Goal: Find contact information: Obtain details needed to contact an individual or organization

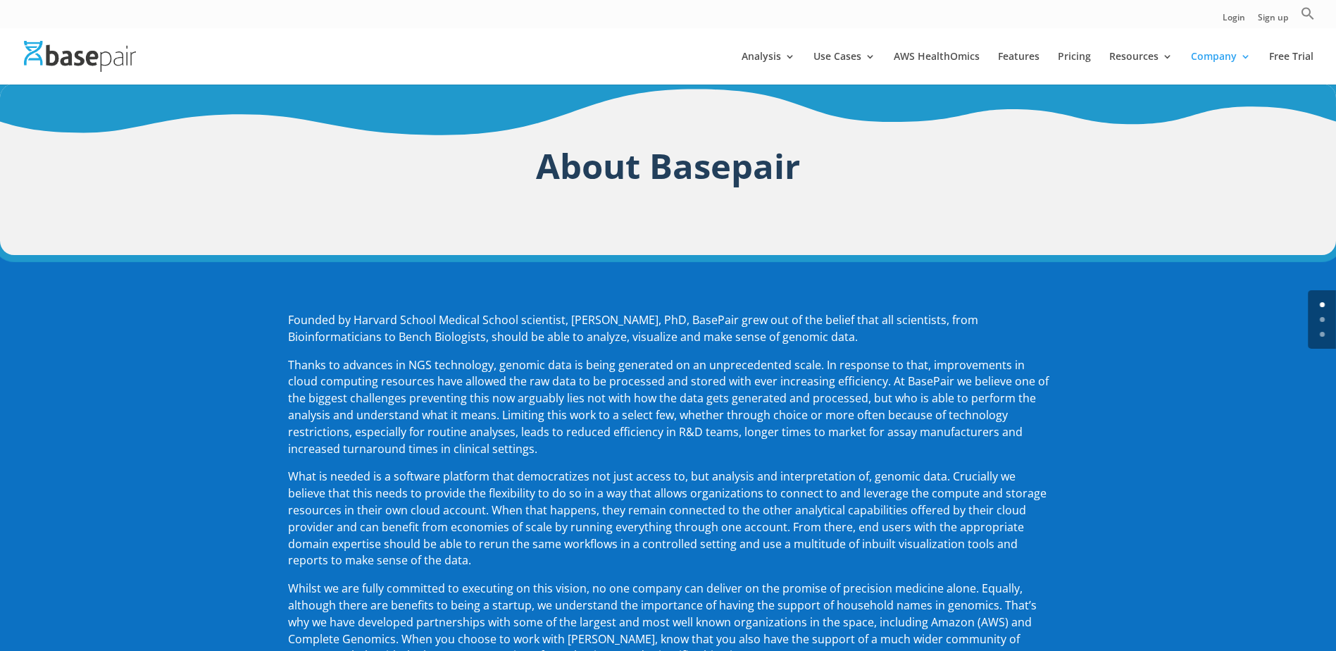
click at [364, 350] on p "Founded by Harvard School Medical School scientist, Amit Sinha, PhD, BasePair g…" at bounding box center [668, 334] width 761 height 45
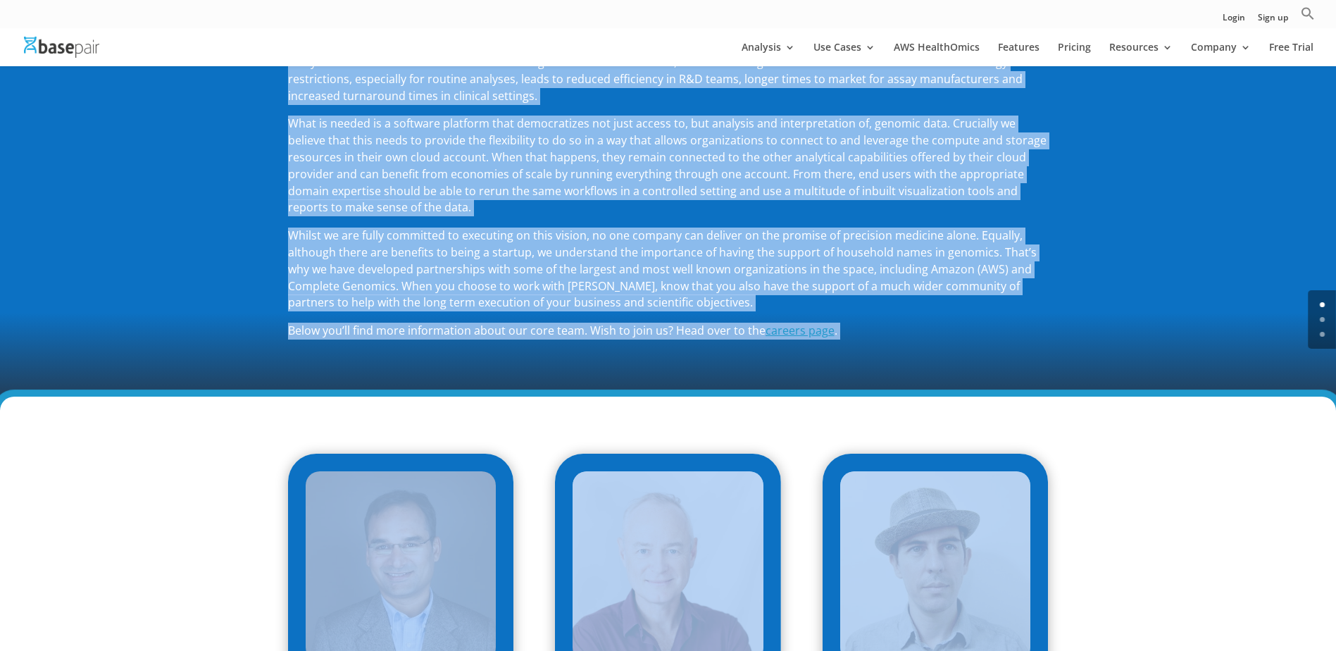
scroll to position [557, 0]
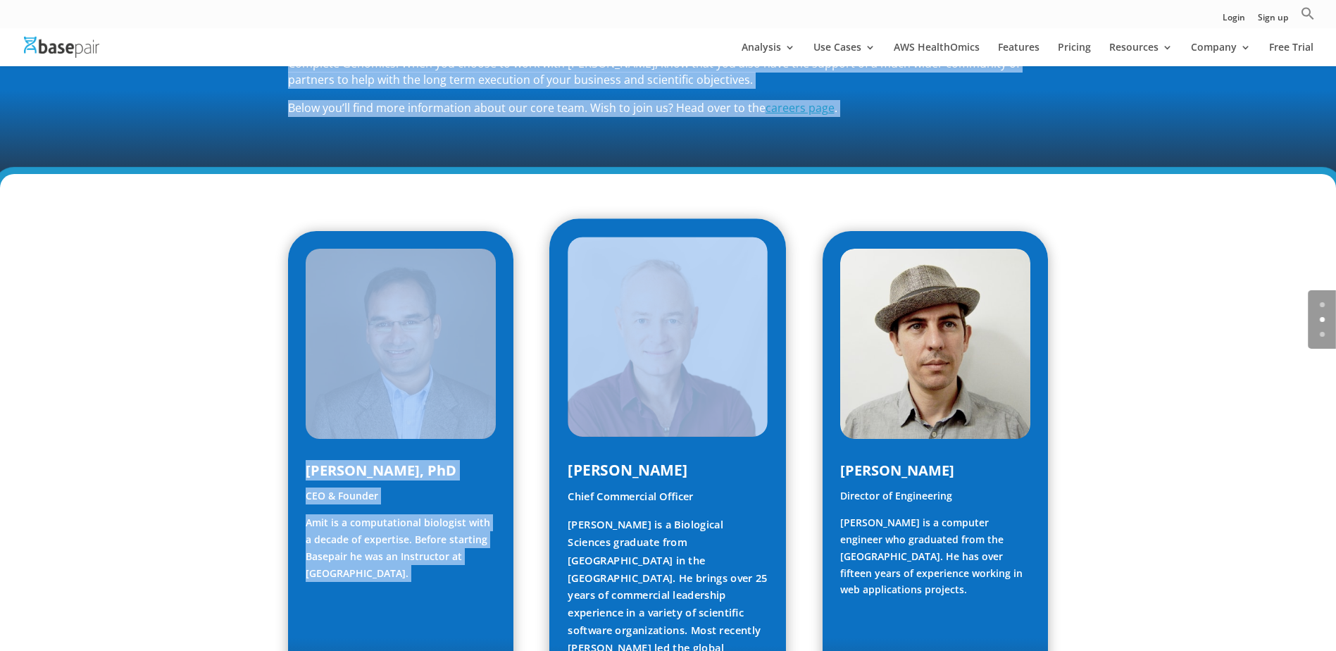
drag, startPoint x: 287, startPoint y: 313, endPoint x: 716, endPoint y: 231, distance: 436.0
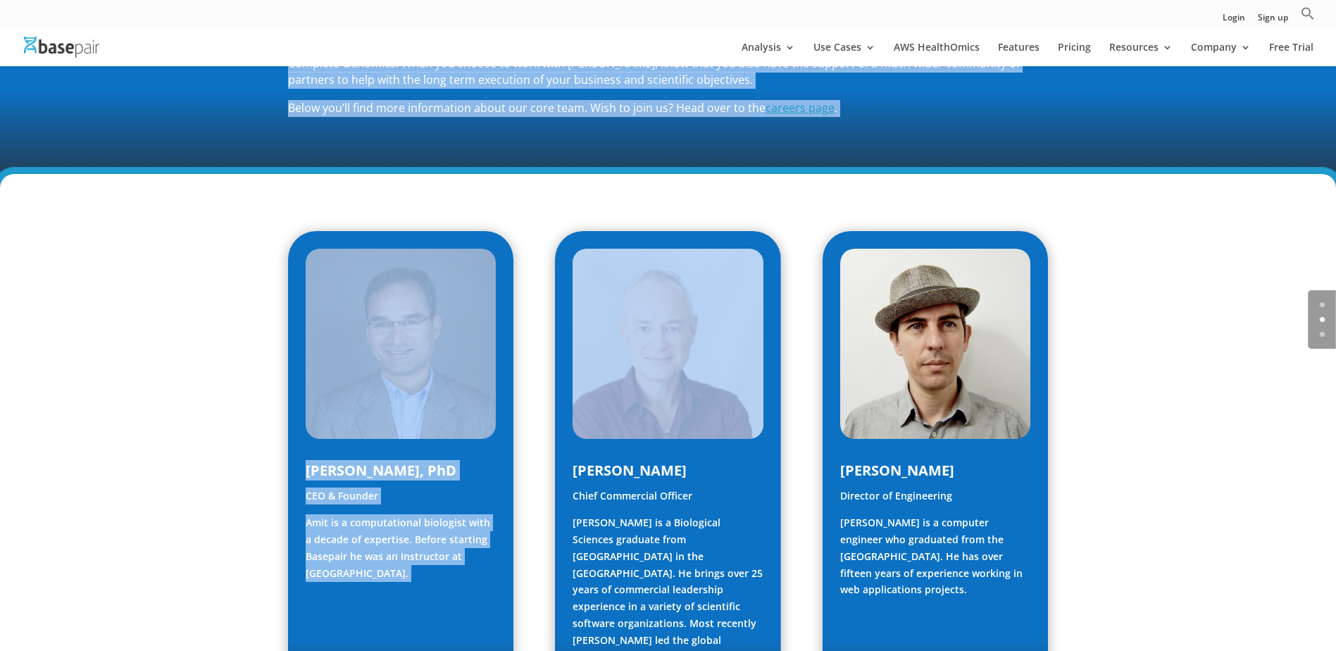
drag, startPoint x: 716, startPoint y: 231, endPoint x: 577, endPoint y: 175, distance: 149.8
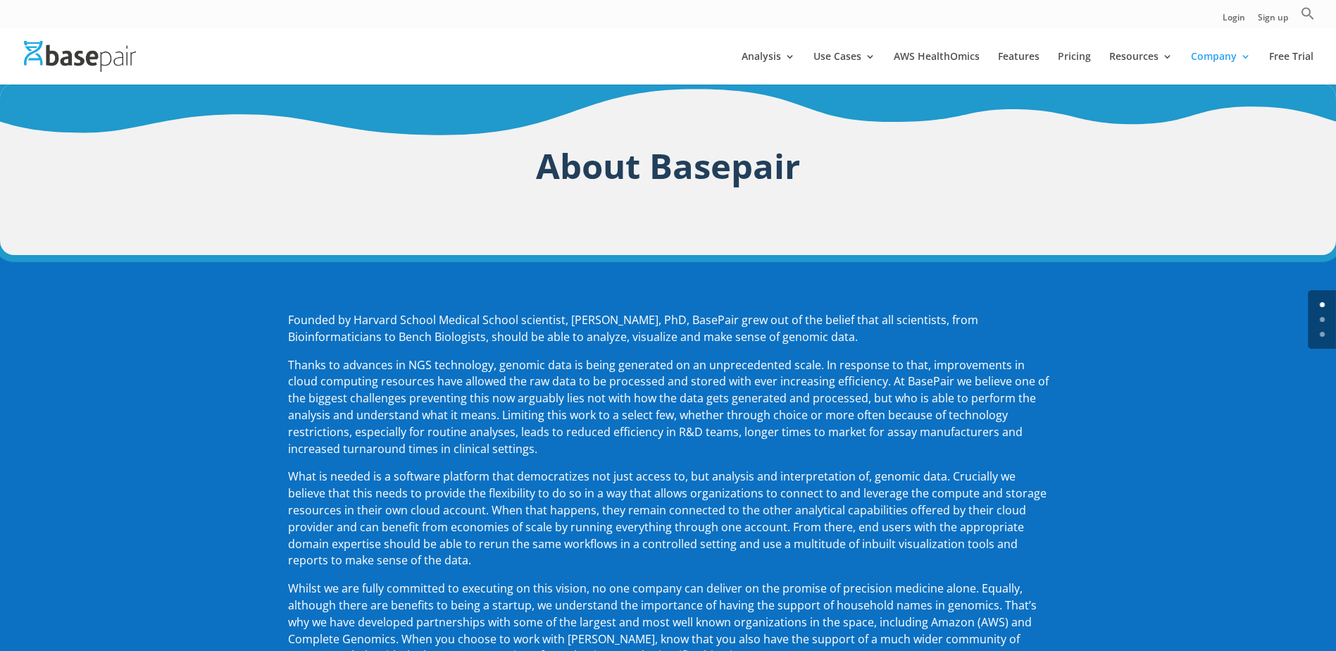
scroll to position [352, 0]
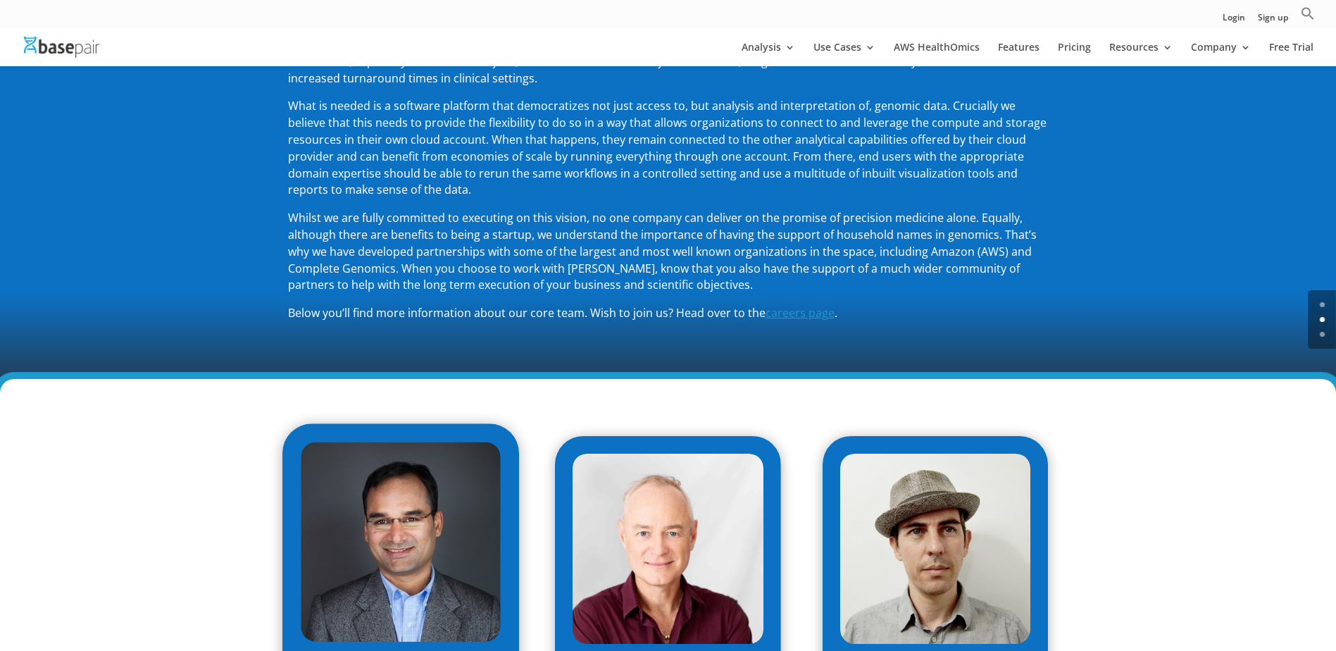
click at [416, 569] on img at bounding box center [401, 542] width 200 height 200
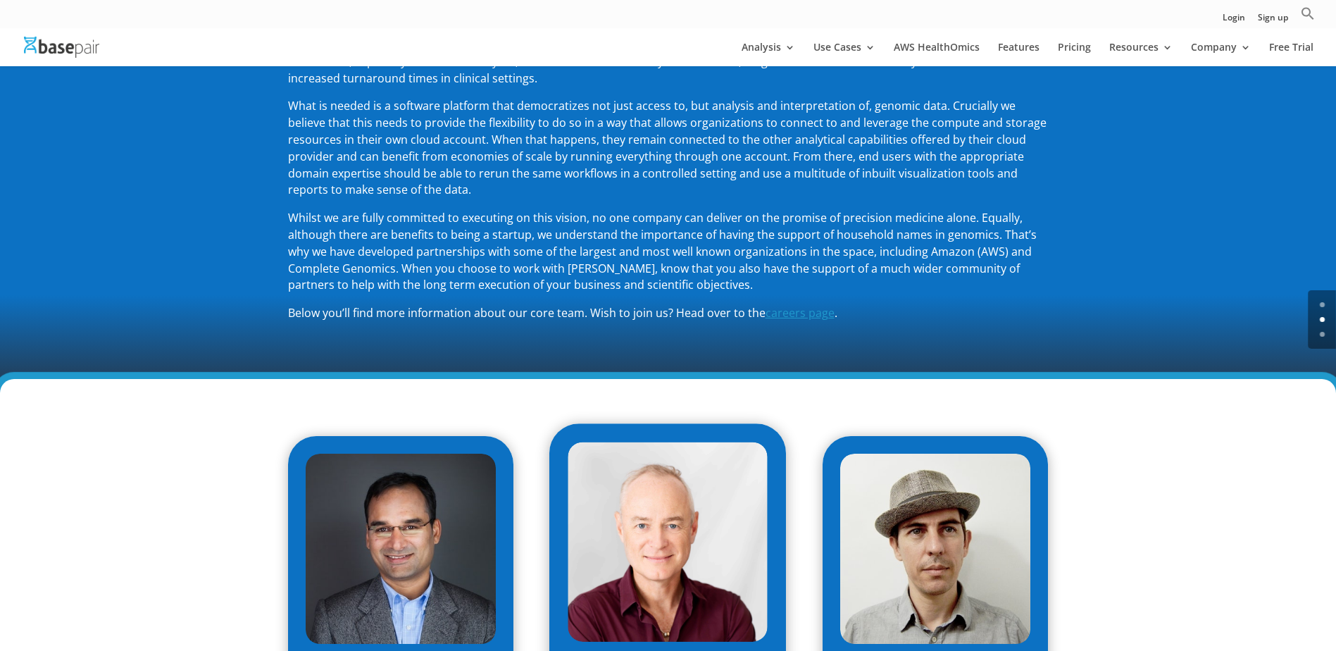
scroll to position [634, 0]
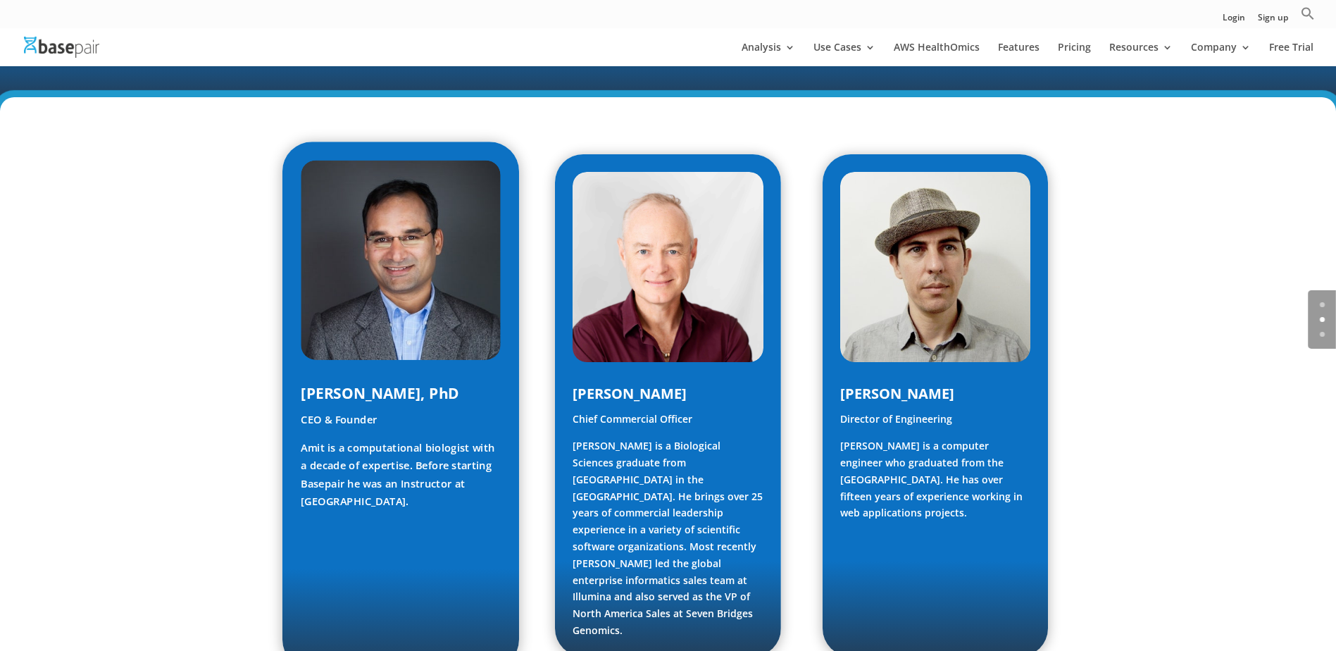
click at [393, 454] on p "Amit is a computational biologist with a decade of expertise. Before starting B…" at bounding box center [401, 474] width 200 height 70
click at [336, 445] on p "Amit is a computational biologist with a decade of expertise. Before starting B…" at bounding box center [401, 474] width 200 height 70
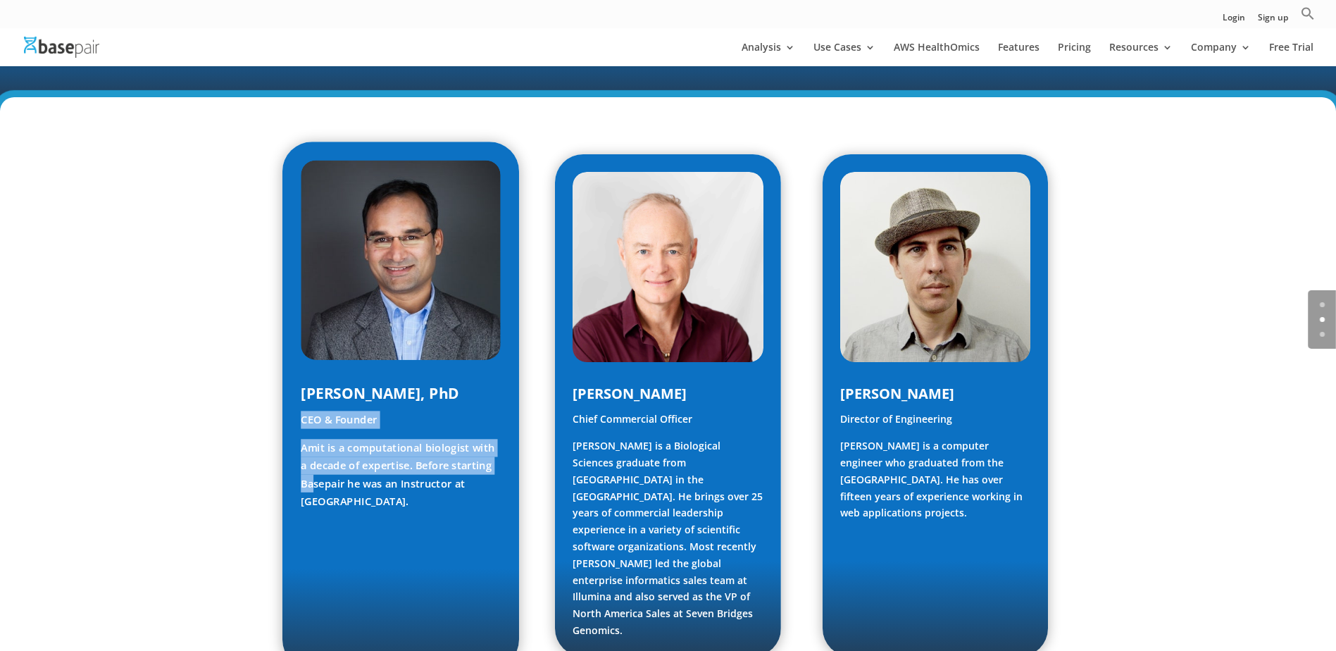
drag, startPoint x: 298, startPoint y: 422, endPoint x: 313, endPoint y: 480, distance: 60.3
click at [313, 480] on div "Amit Sinha, PhD CEO & Founder Amit is a computational biologist with a decade o…" at bounding box center [400, 405] width 237 height 527
drag, startPoint x: 313, startPoint y: 480, endPoint x: 310, endPoint y: 460, distance: 20.6
click at [313, 473] on p "Amit is a computational biologist with a decade of expertise. Before starting B…" at bounding box center [401, 474] width 200 height 70
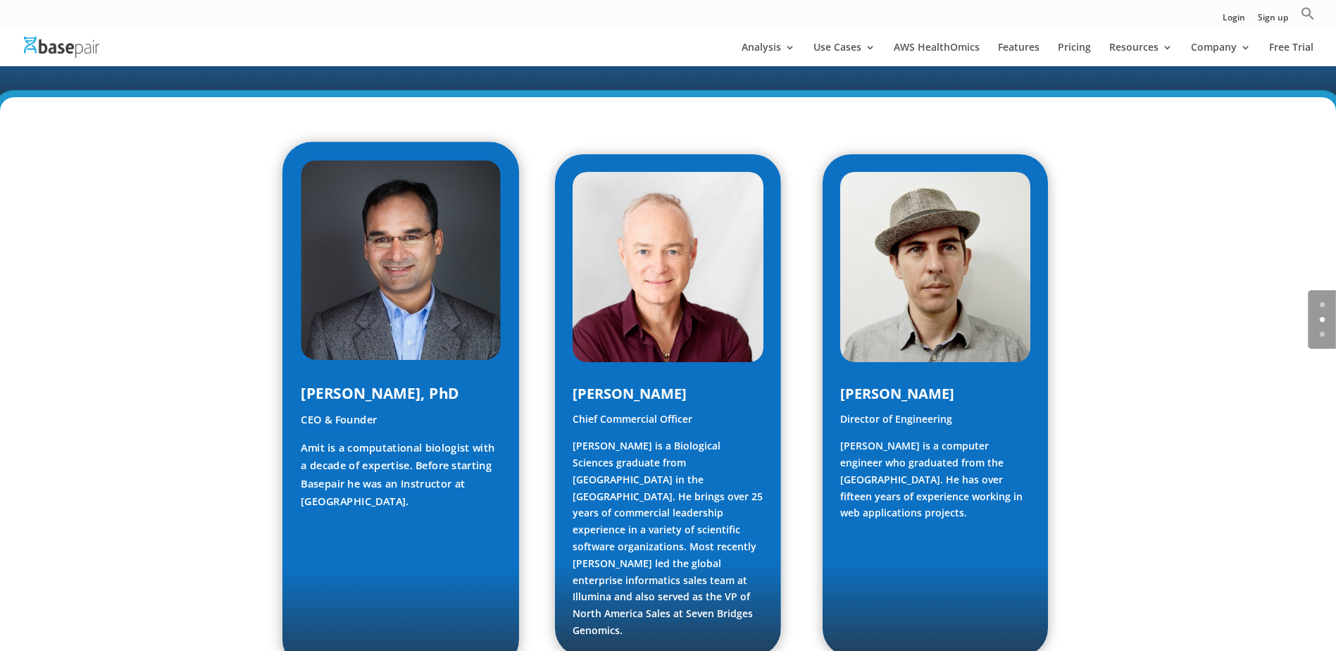
drag, startPoint x: 303, startPoint y: 447, endPoint x: 454, endPoint y: 509, distance: 163.9
click at [454, 509] on p "Amit is a computational biologist with a decade of expertise. Before starting B…" at bounding box center [401, 474] width 200 height 70
copy p "Amit is a computational biologist with a decade of expertise. Before starting B…"
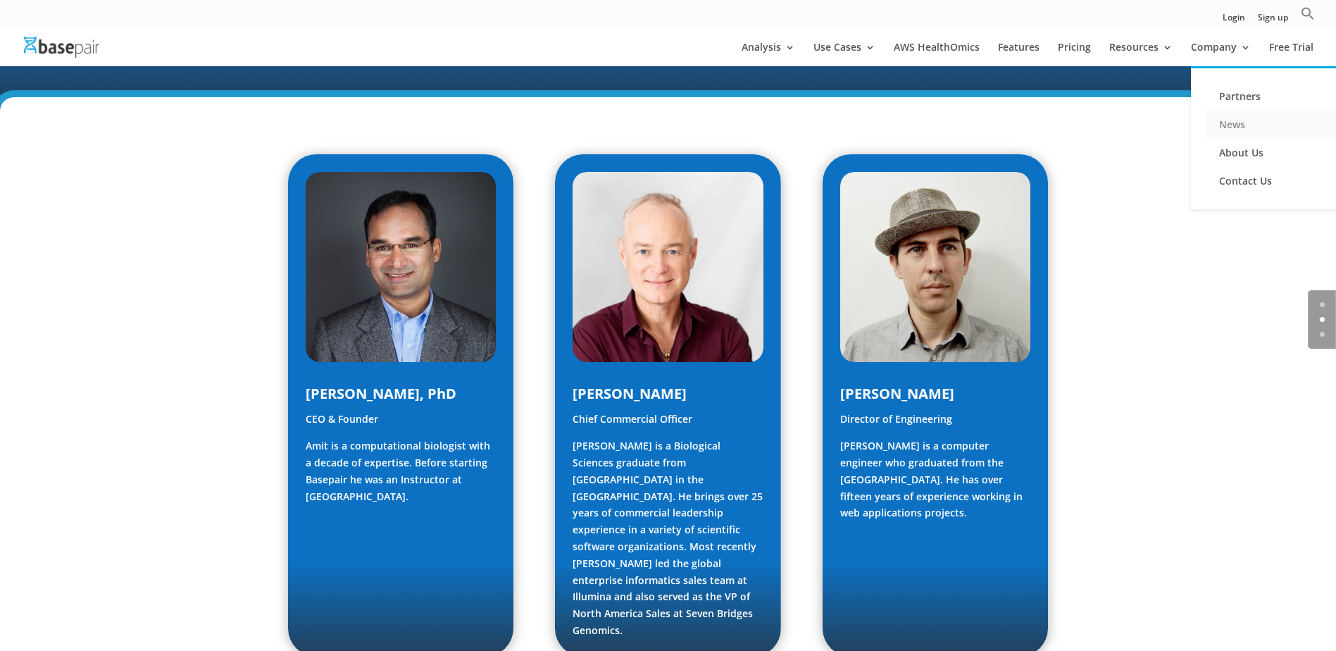
click at [1244, 124] on link "News" at bounding box center [1275, 125] width 141 height 28
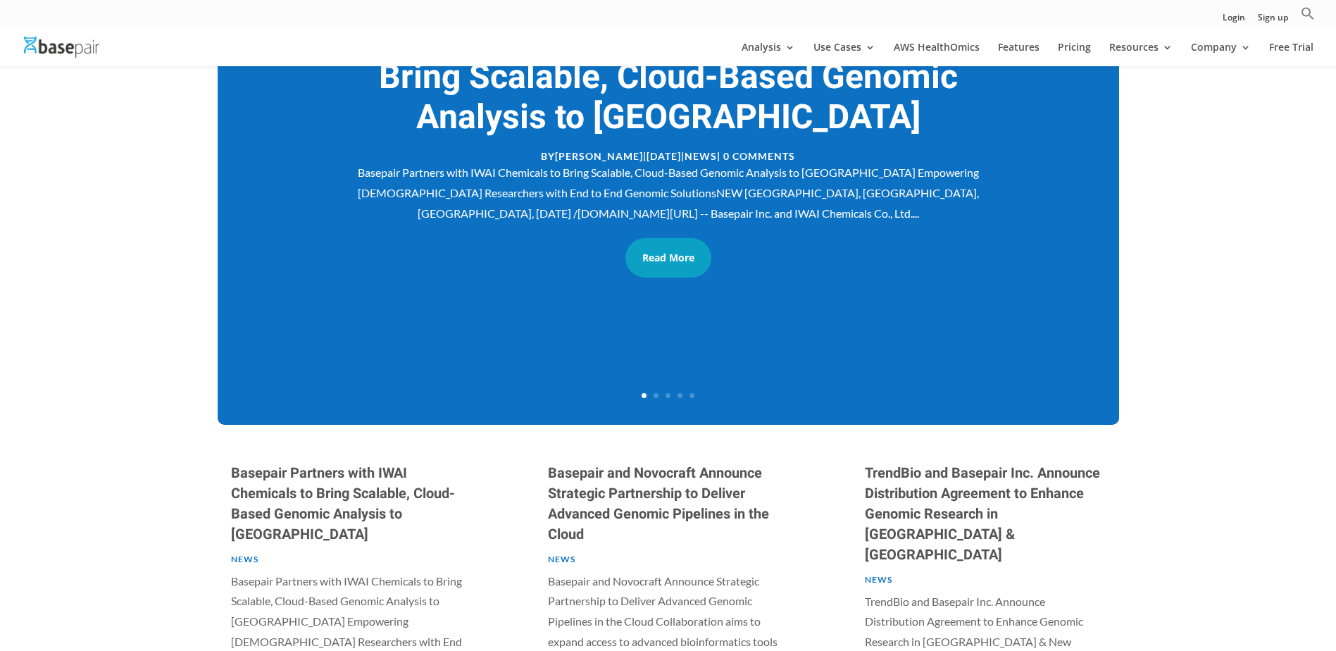
scroll to position [211, 0]
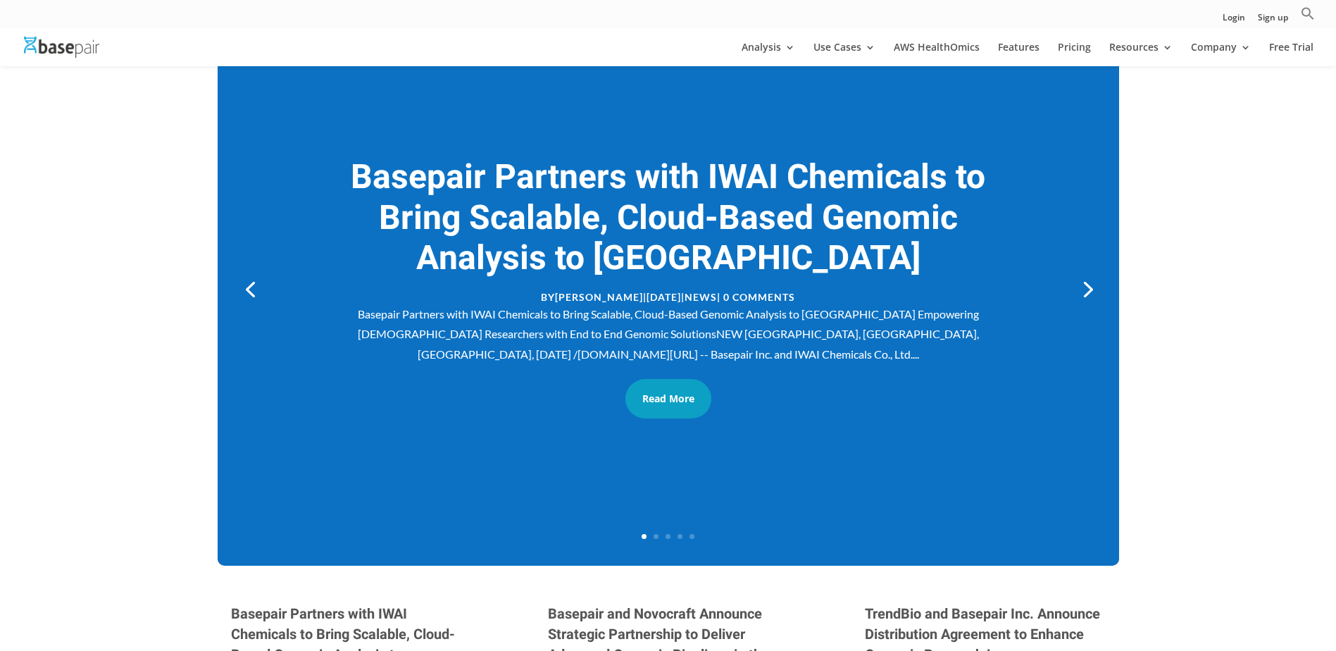
click at [603, 175] on link "Basepair Partners with IWAI Chemicals to Bring Scalable, Cloud-Based Genomic An…" at bounding box center [668, 218] width 635 height 130
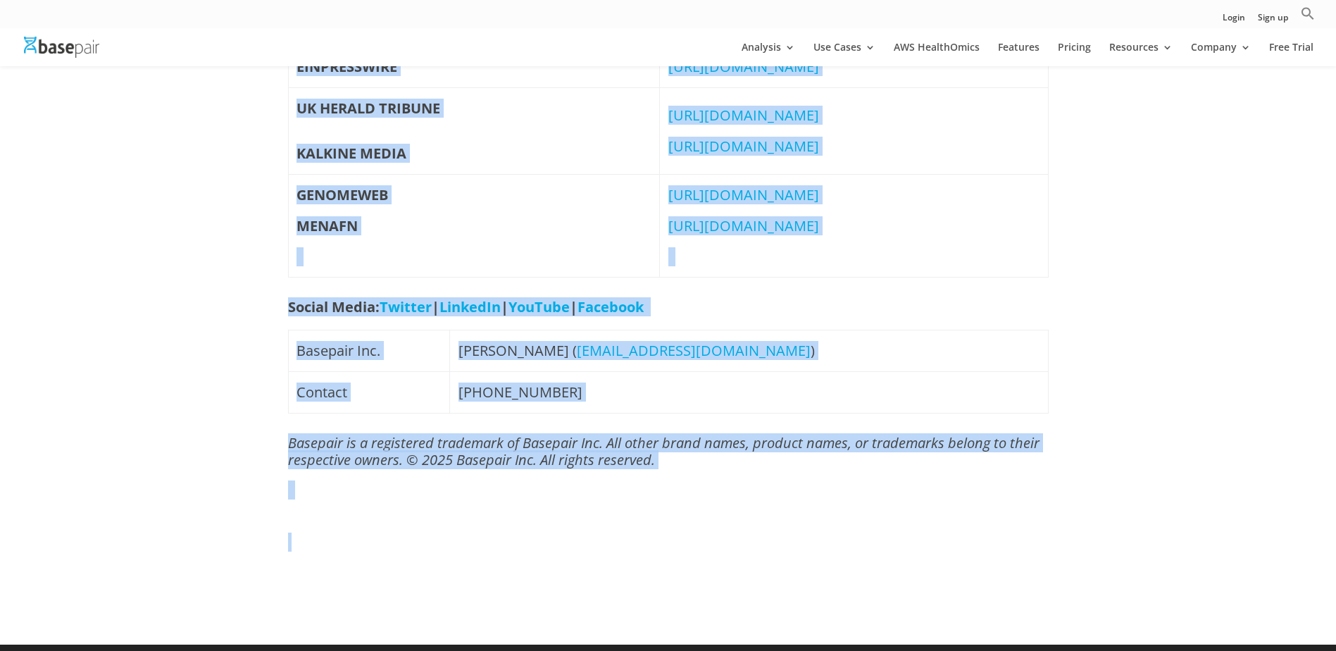
scroll to position [1298, 0]
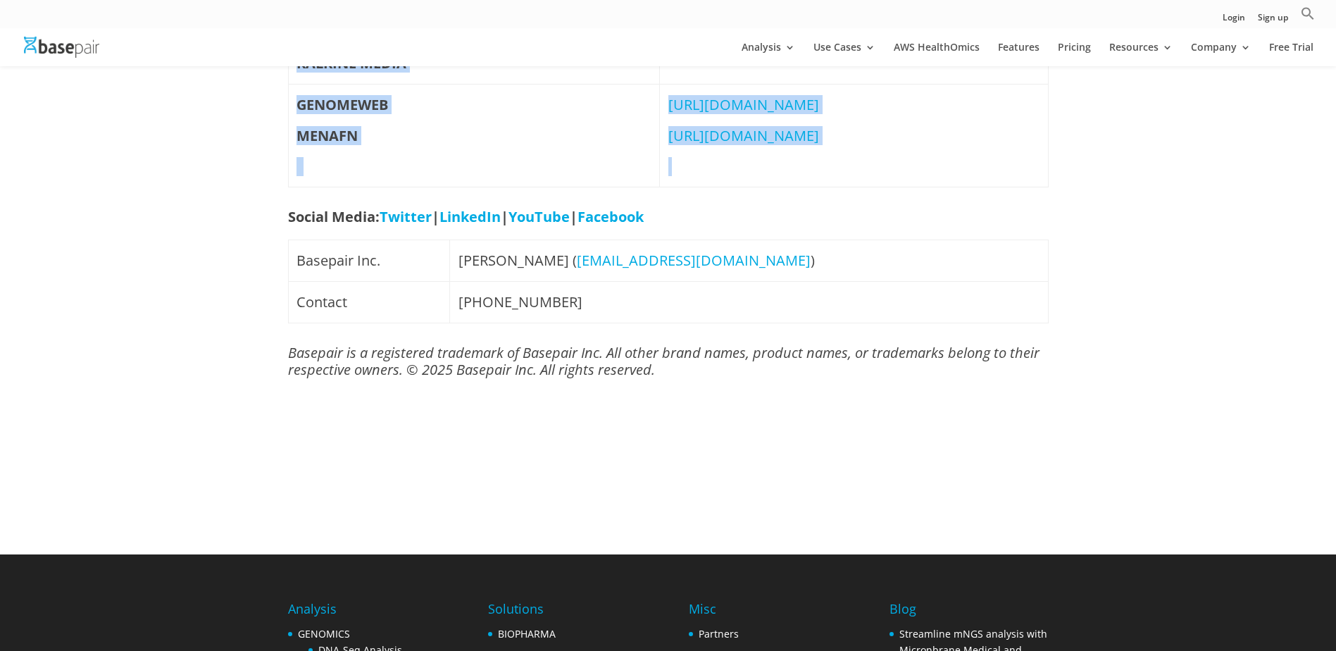
drag, startPoint x: 289, startPoint y: 161, endPoint x: 750, endPoint y: 167, distance: 460.8
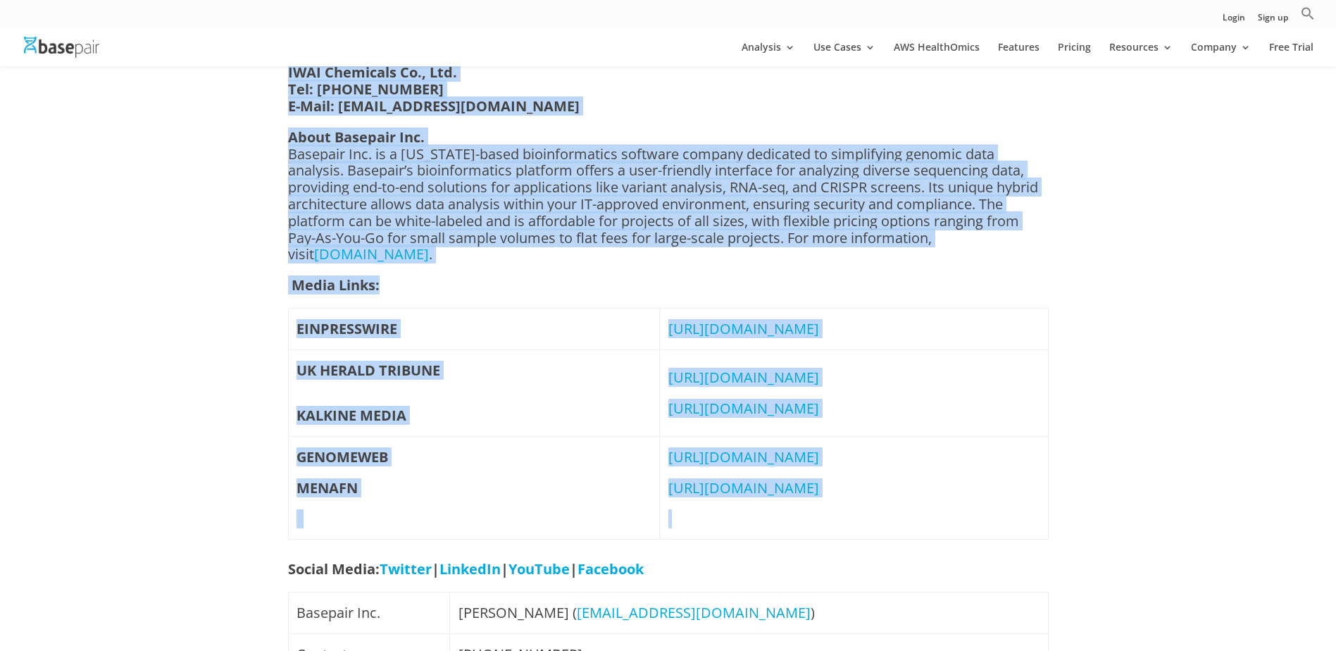
scroll to position [805, 0]
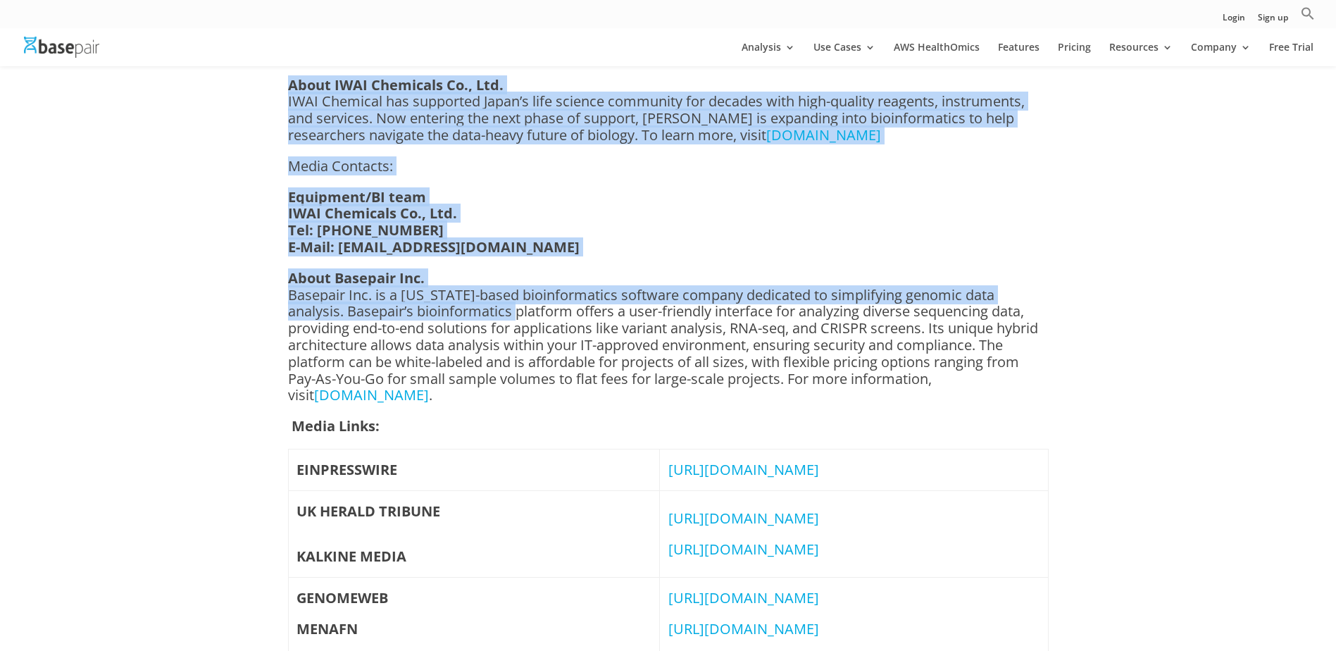
click at [468, 270] on p "About Basepair Inc. Basepair Inc. is a New York-based bioinformatics software c…" at bounding box center [668, 344] width 761 height 148
drag, startPoint x: 468, startPoint y: 251, endPoint x: 564, endPoint y: 334, distance: 126.8
click at [564, 334] on p "About Basepair Inc. Basepair Inc. is a New York-based bioinformatics software c…" at bounding box center [668, 344] width 761 height 148
copy div "Basepair Partners with IWAI Chemicals to Bring Scalable, Cloud-Based Genomic An…"
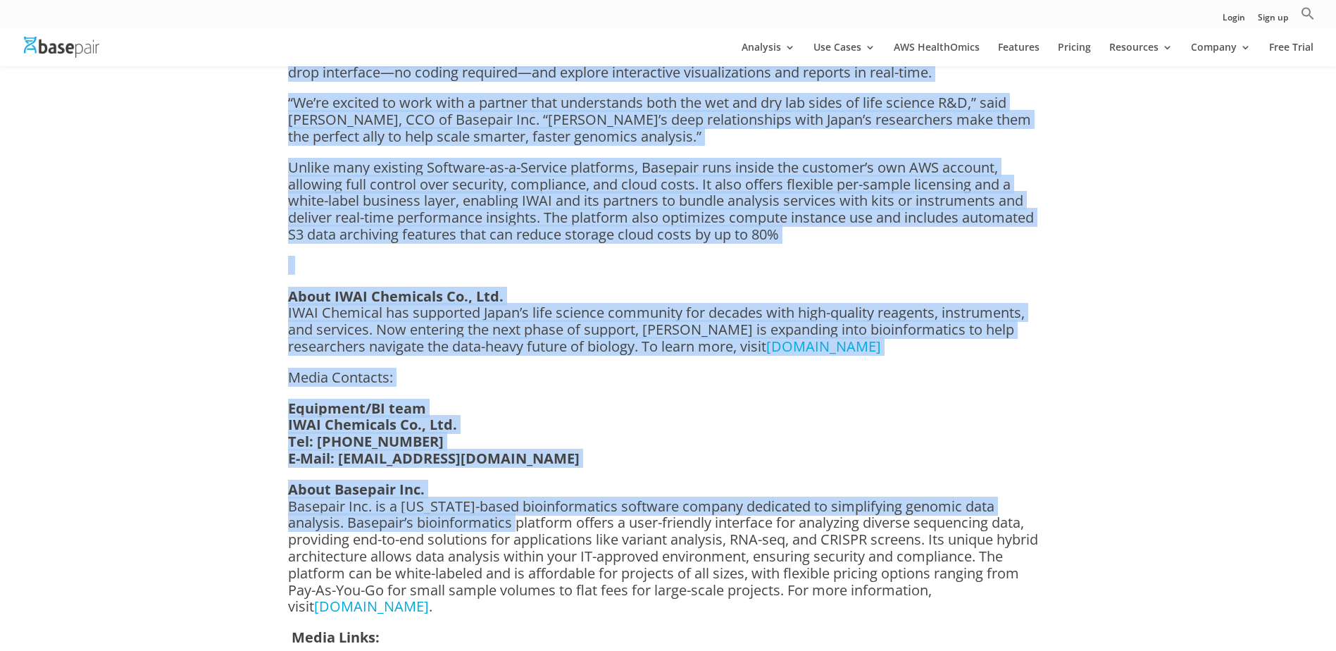
click at [209, 344] on div "Basepair Partners with IWAI Chemicals to Bring Scalable, Cloud-Based Genomic An…" at bounding box center [668, 347] width 1336 height 1751
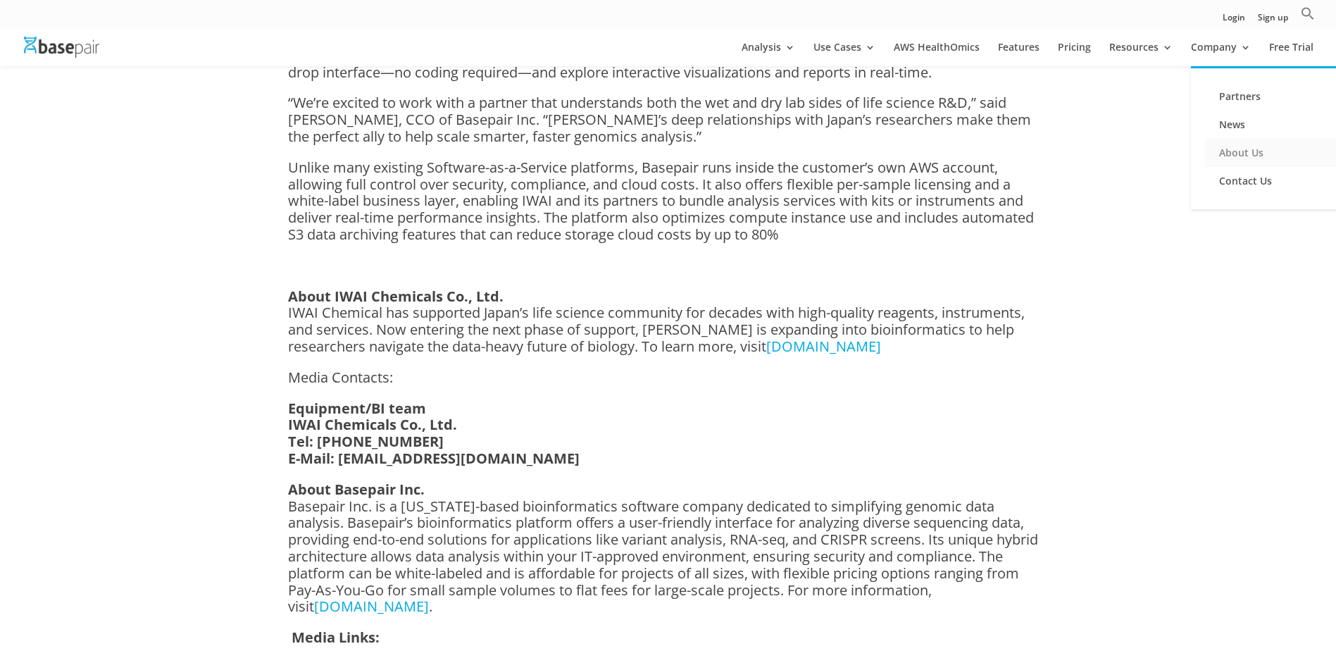
click at [1250, 154] on link "About Us" at bounding box center [1275, 153] width 141 height 28
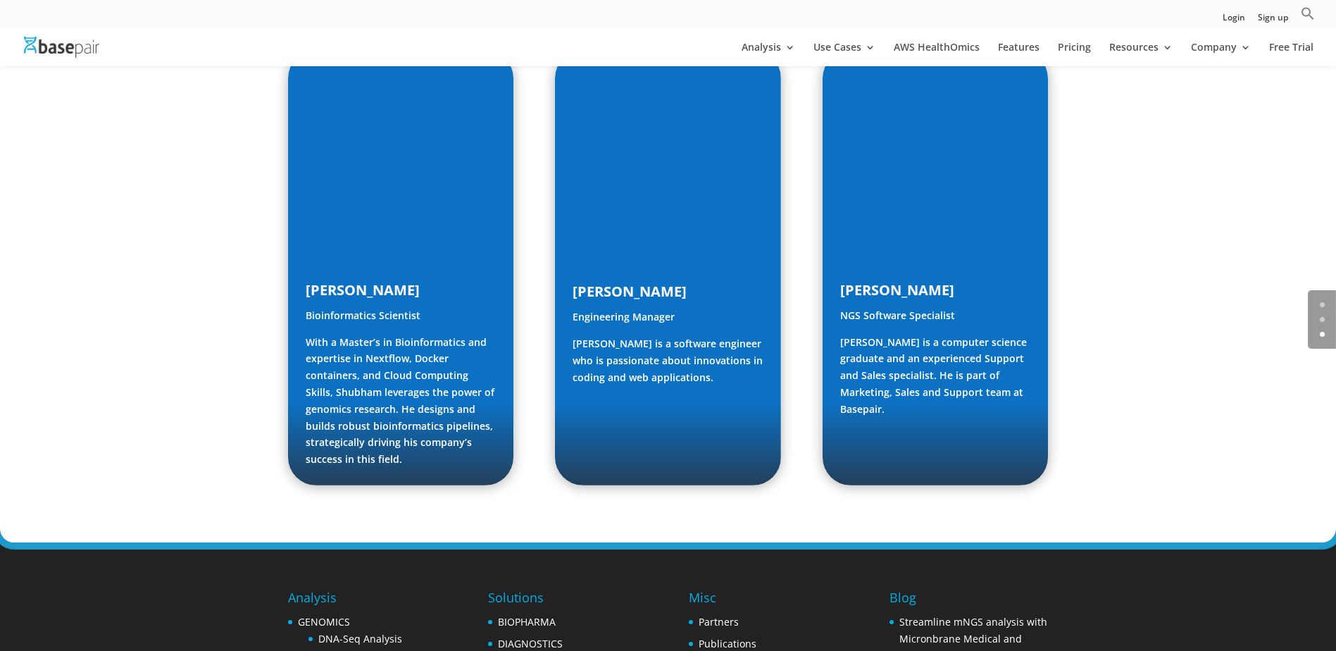
scroll to position [2113, 0]
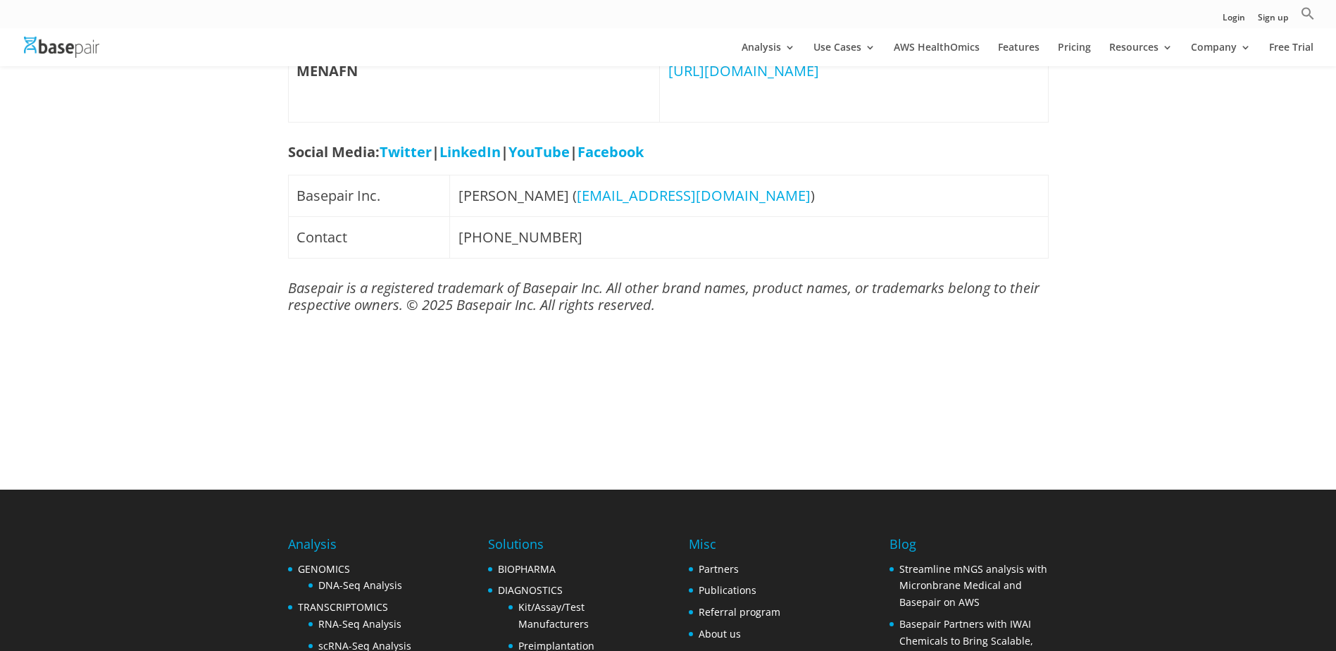
scroll to position [1596, 0]
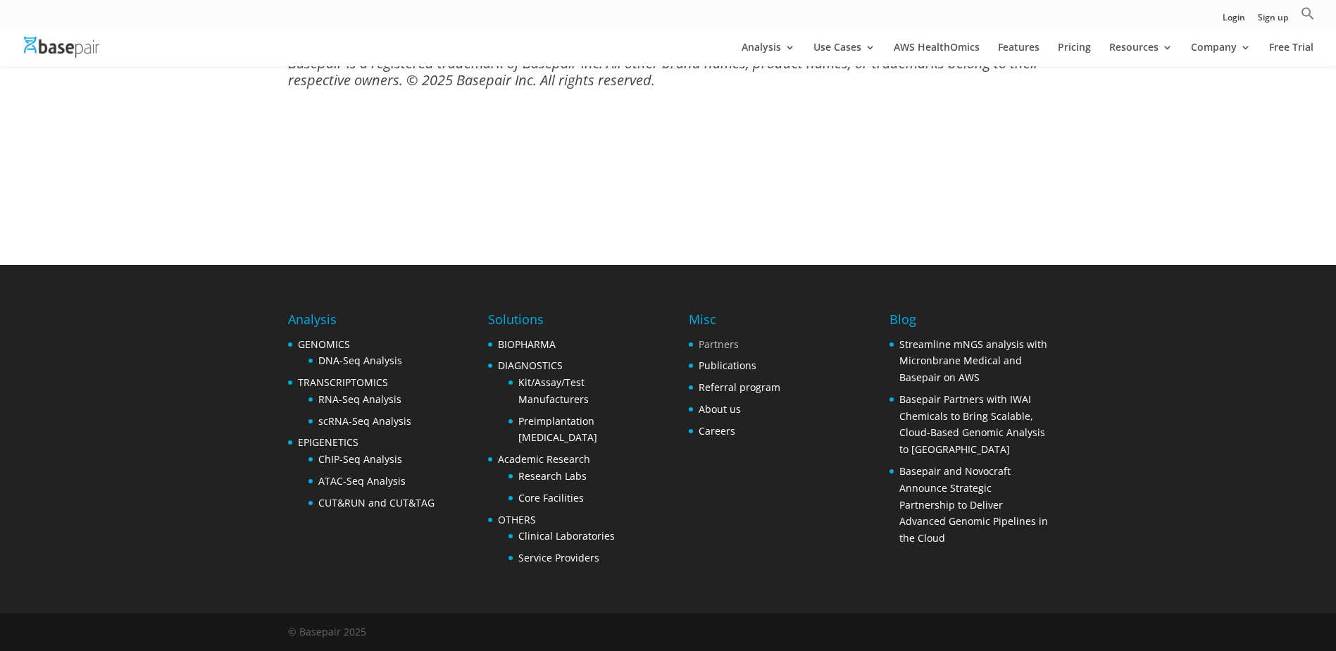
click at [719, 347] on link "Partners" at bounding box center [719, 343] width 40 height 13
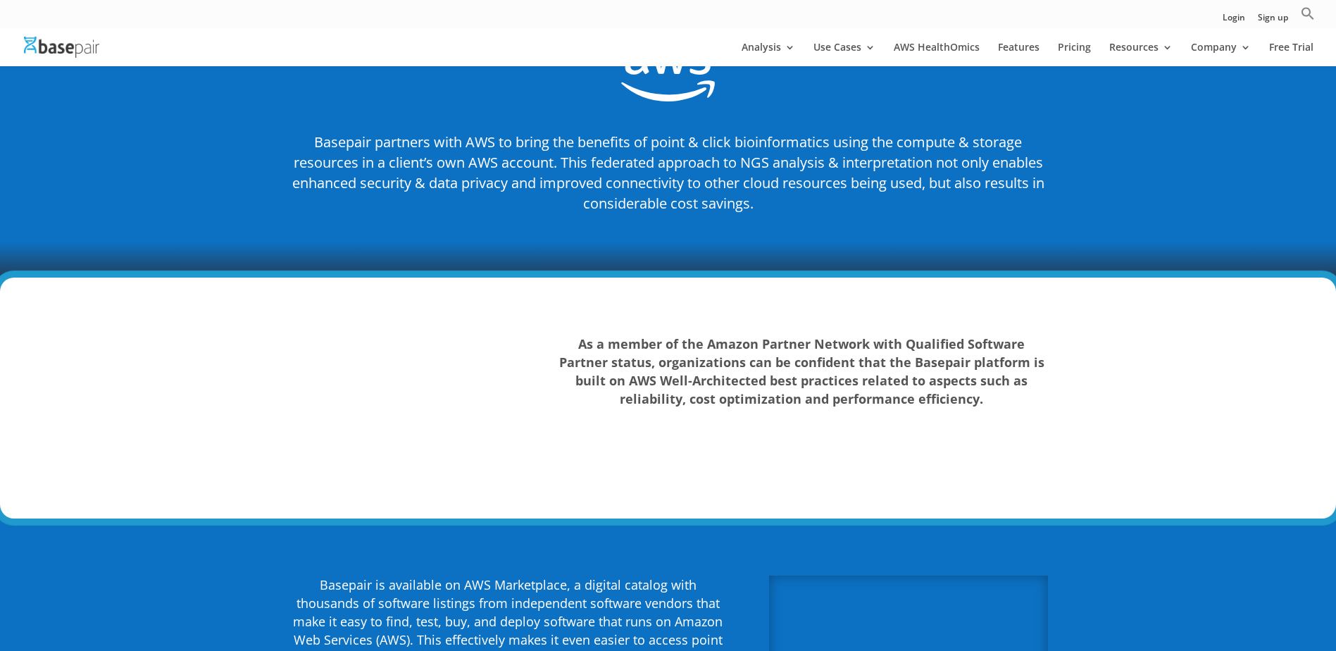
scroll to position [2254, 0]
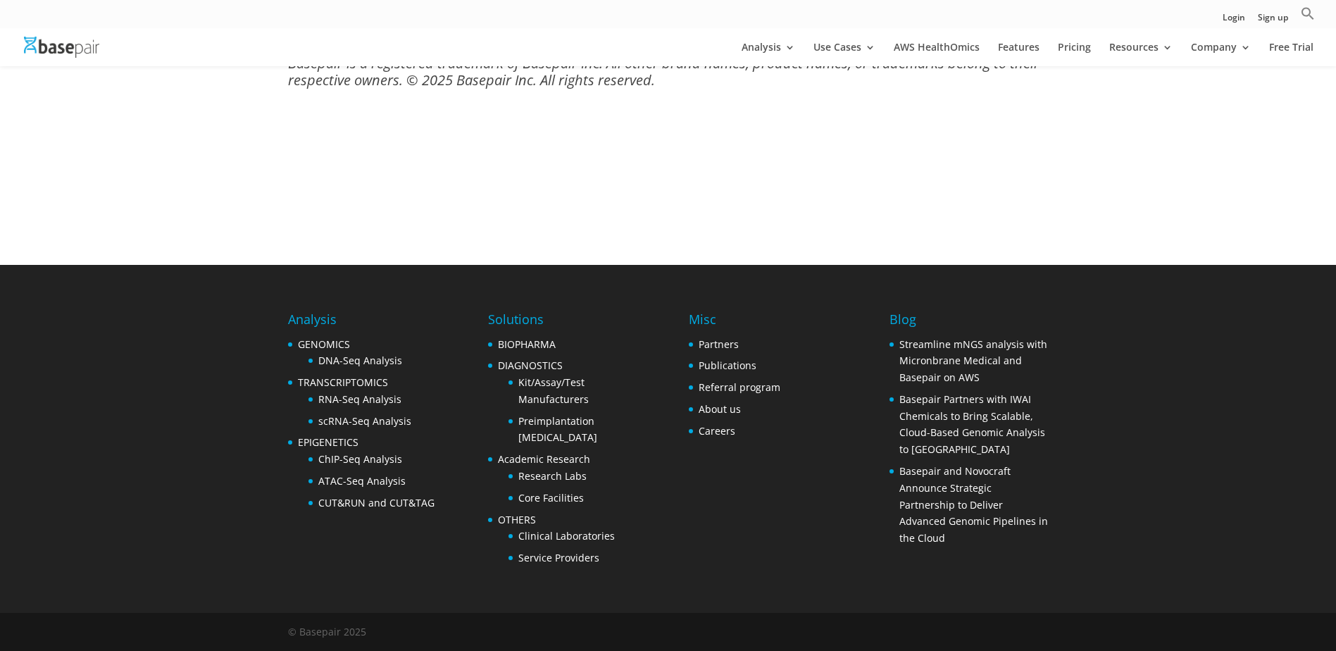
scroll to position [1596, 0]
click at [1230, 155] on link "About Us" at bounding box center [1275, 153] width 141 height 28
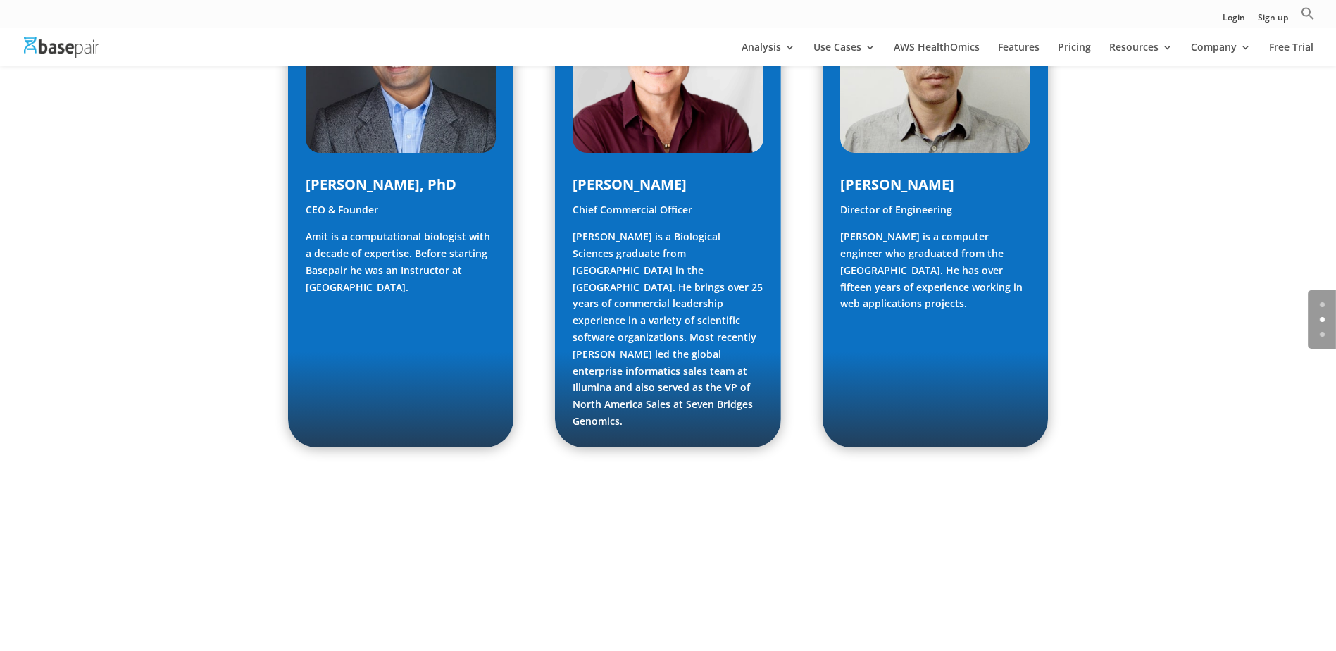
scroll to position [2119, 0]
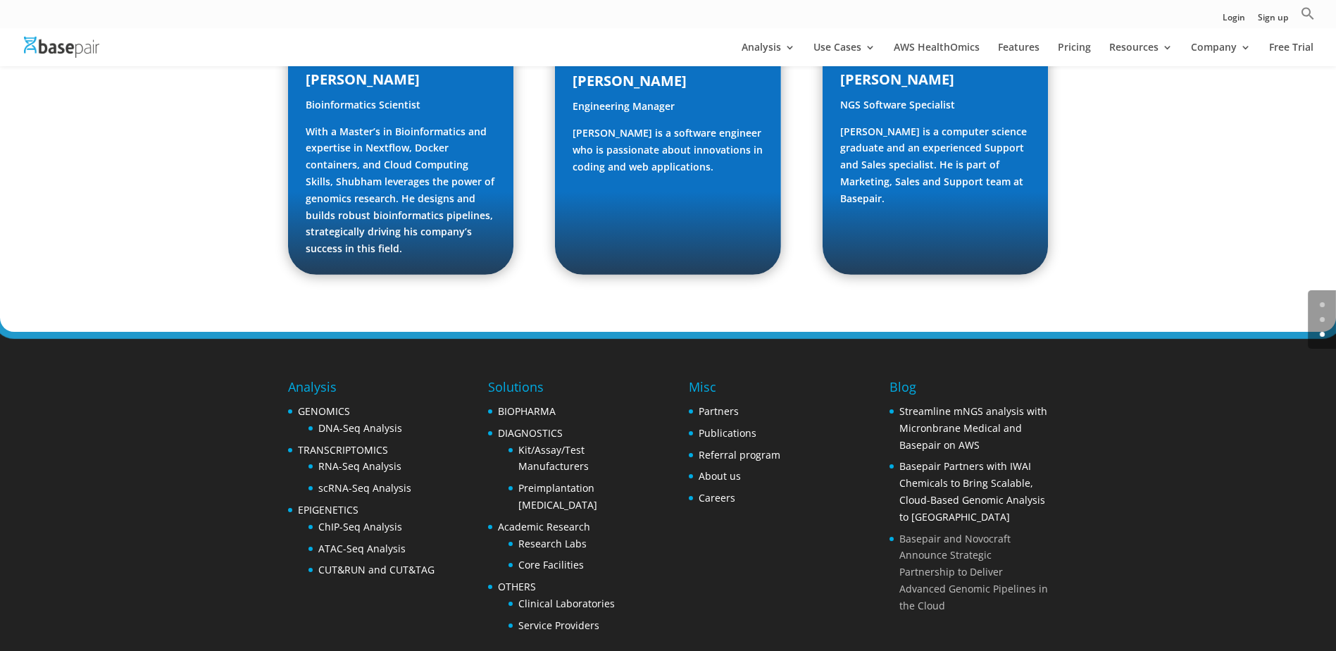
drag, startPoint x: 1031, startPoint y: 219, endPoint x: 1030, endPoint y: 483, distance: 264.2
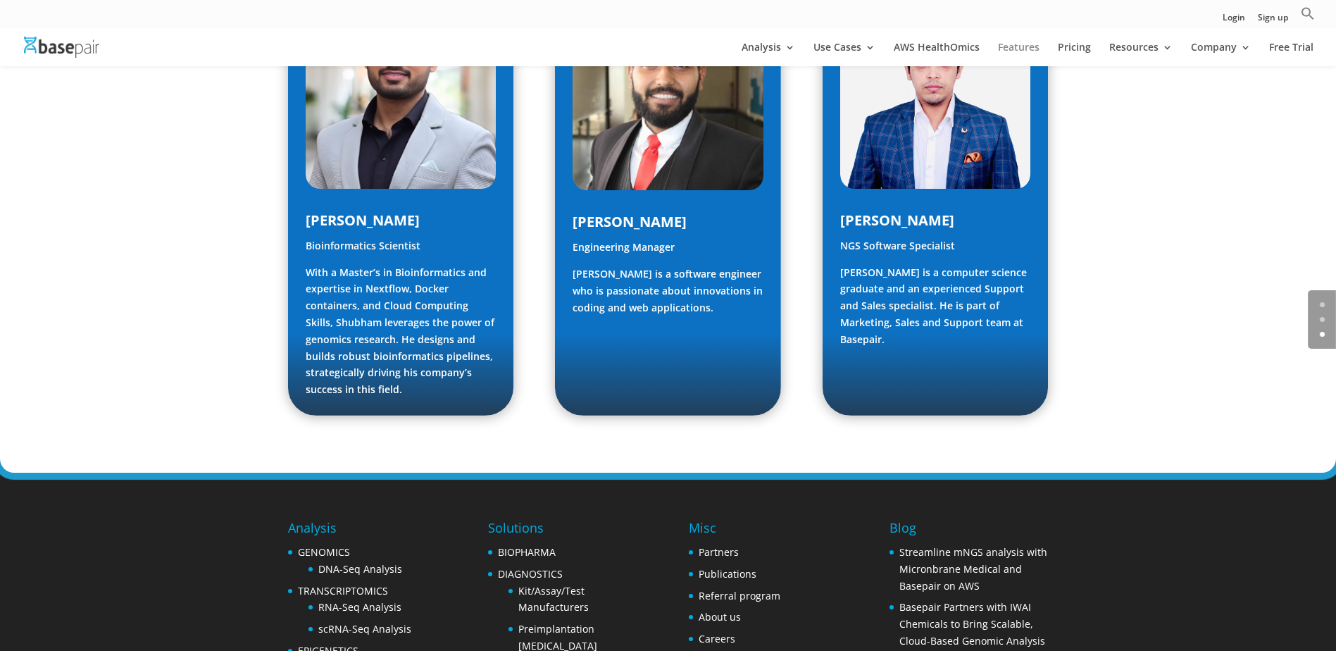
click at [1024, 45] on link "Features" at bounding box center [1019, 54] width 42 height 24
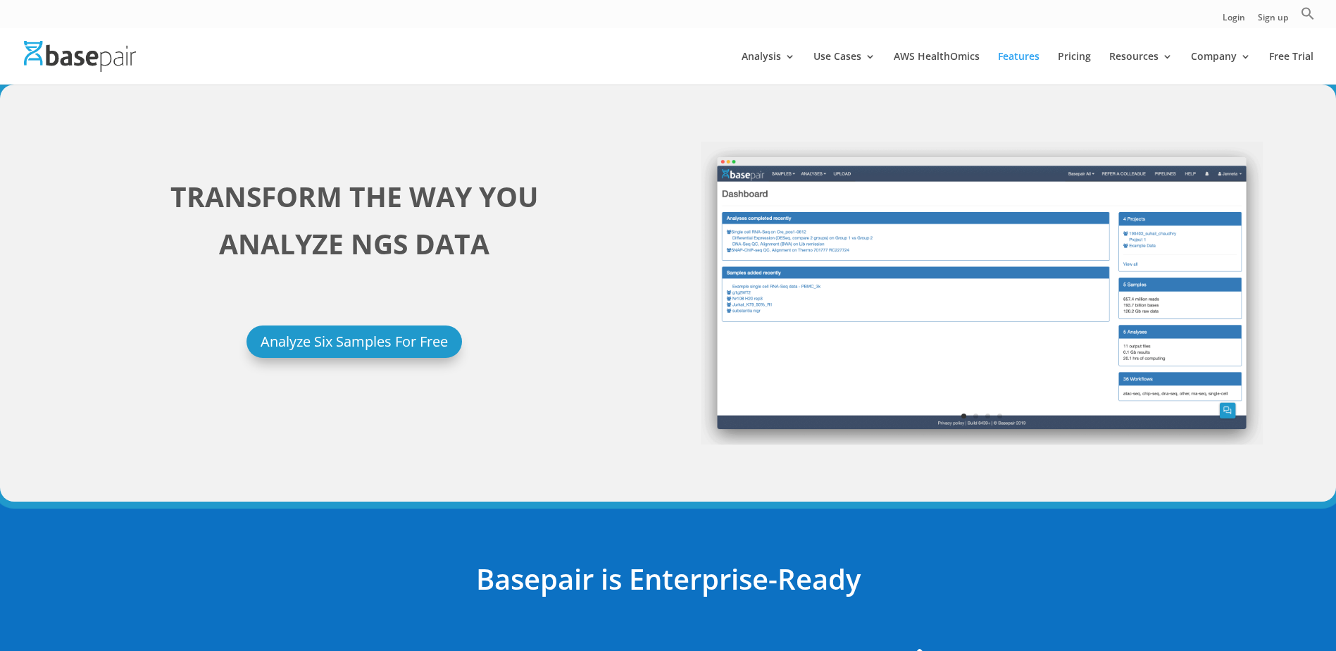
scroll to position [352, 0]
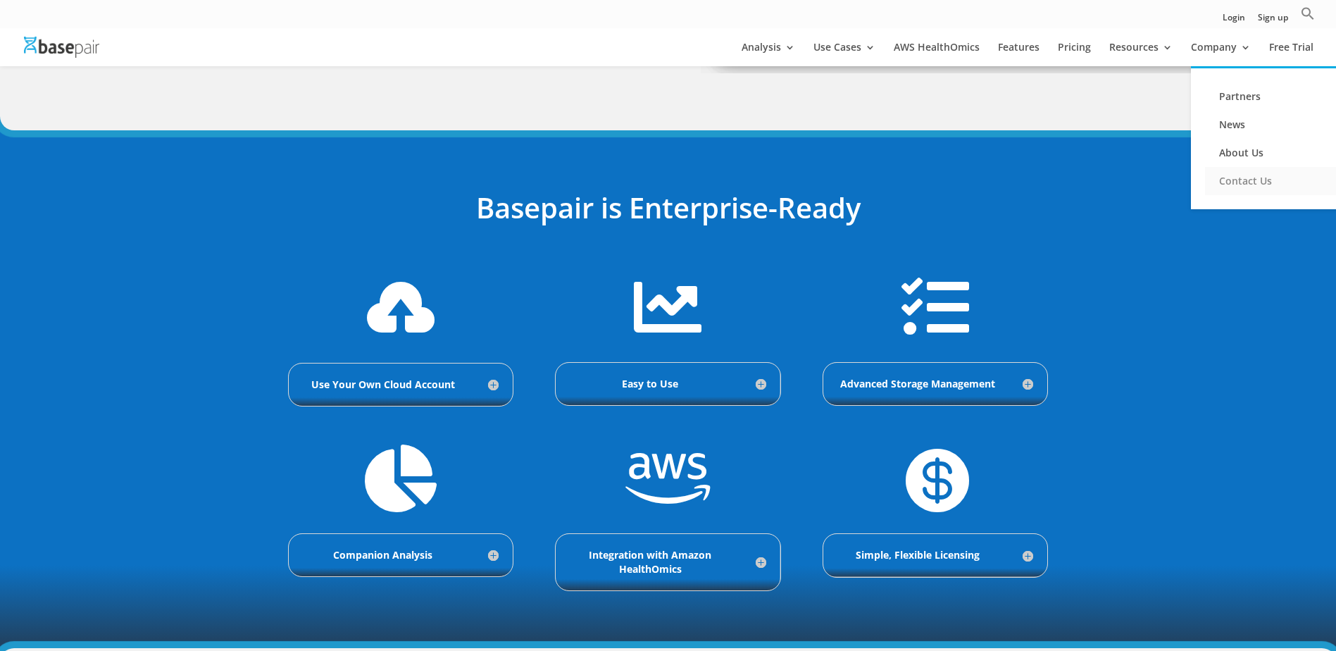
click at [1249, 180] on link "Contact Us" at bounding box center [1275, 181] width 141 height 28
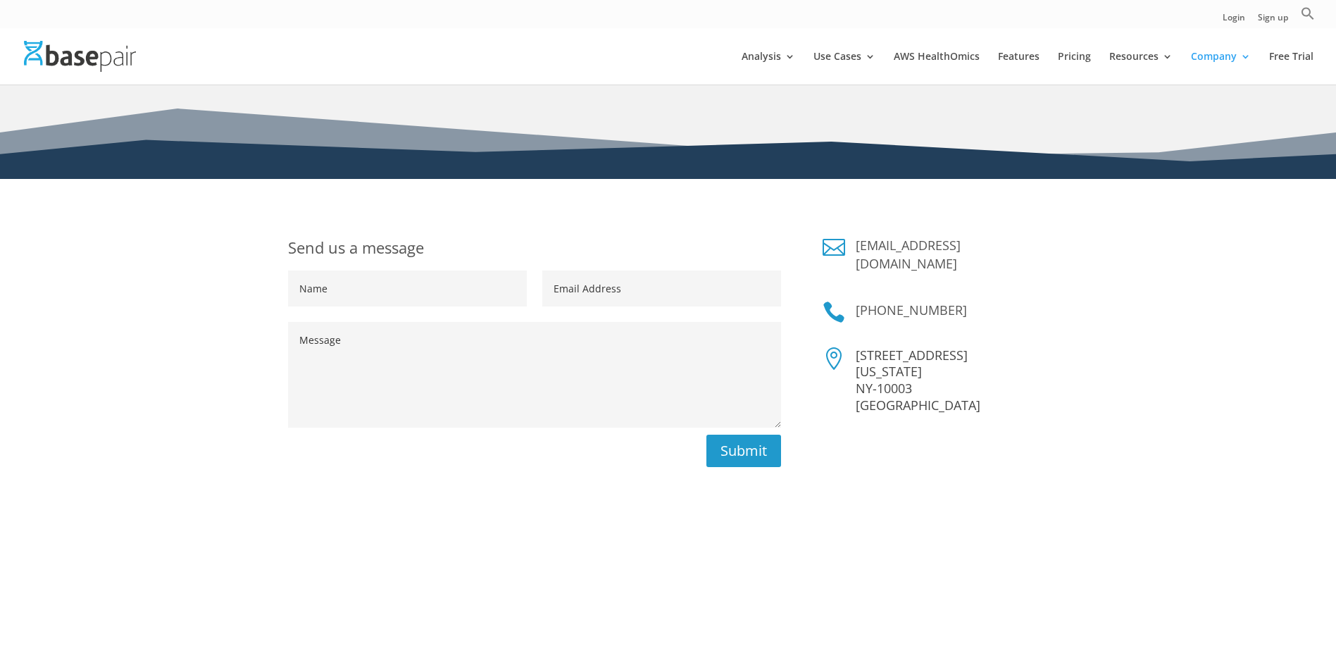
scroll to position [211, 0]
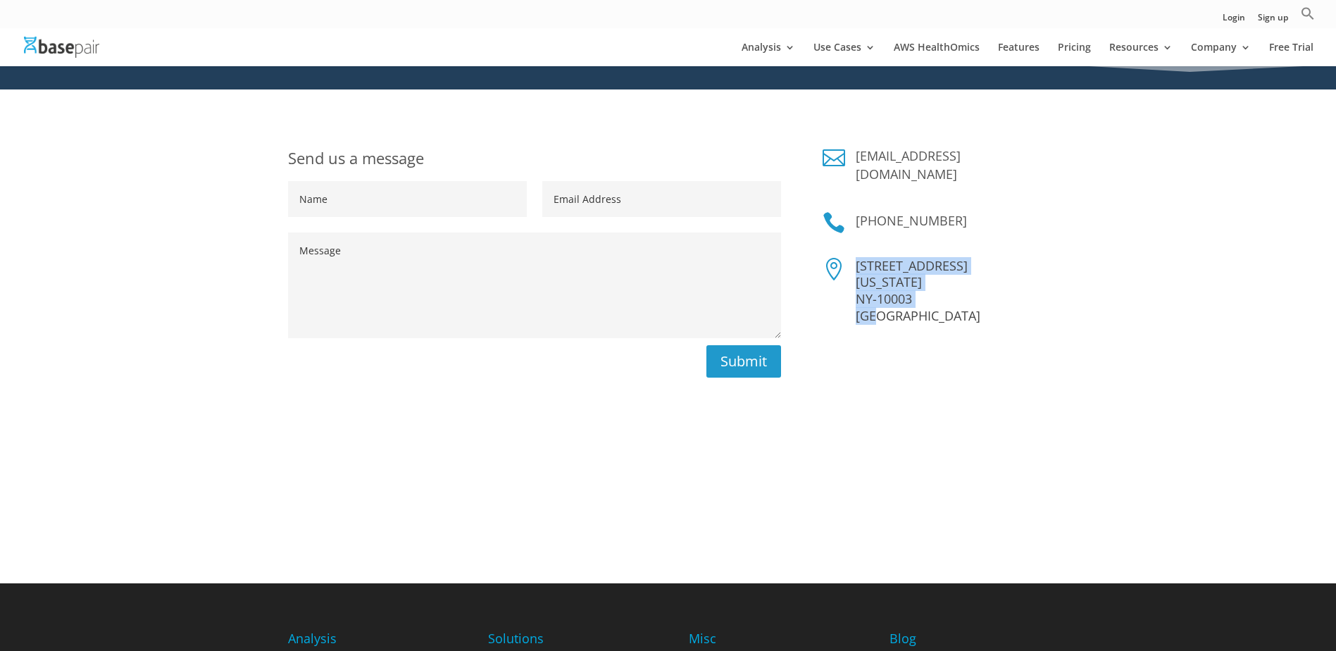
drag, startPoint x: 855, startPoint y: 248, endPoint x: 889, endPoint y: 296, distance: 58.6
click at [889, 296] on div "[STREET_ADDRESS][US_STATE]" at bounding box center [946, 291] width 203 height 67
copy p "[STREET_ADDRESS][US_STATE]"
click at [1138, 249] on div "Send us a message Name Email Address Message Submit  [EMAIL_ADDRESS][DOMAIN_NA…" at bounding box center [668, 336] width 1336 height 494
